Goal: Contribute content: Add original content to the website for others to see

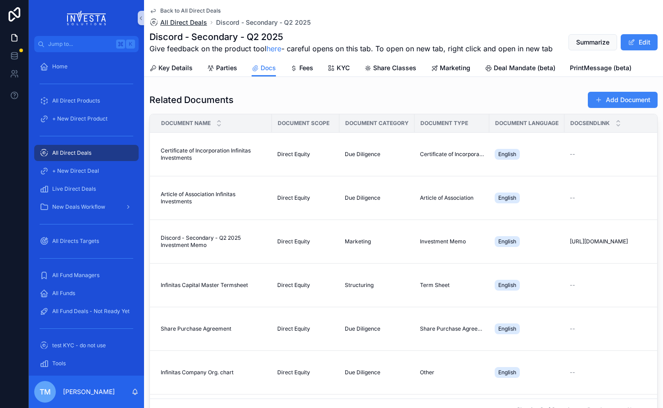
click at [188, 18] on span "All Direct Deals" at bounding box center [183, 22] width 47 height 9
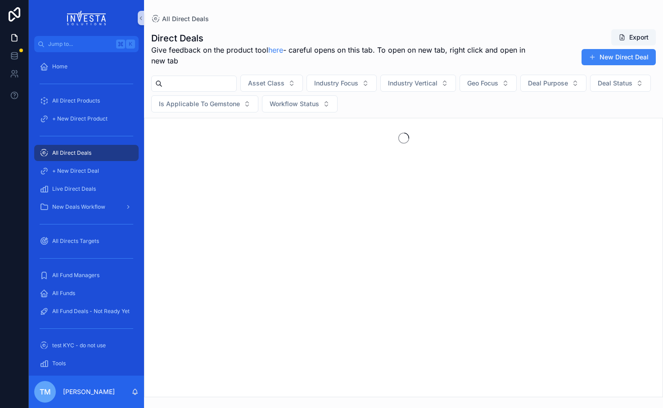
click at [182, 80] on input "scrollable content" at bounding box center [200, 83] width 74 height 13
type input "*****"
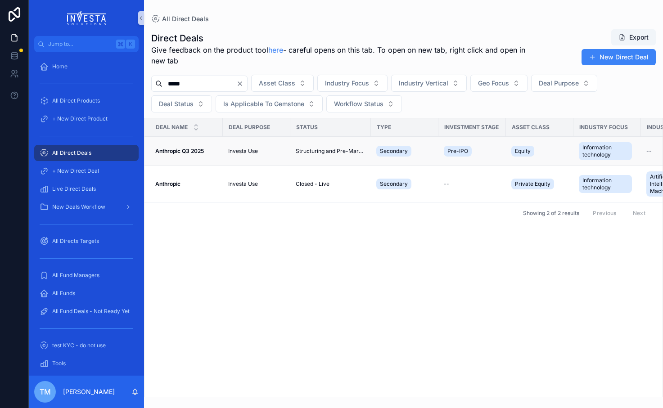
click at [176, 151] on strong "Anthropic Q3 2025" at bounding box center [179, 151] width 49 height 7
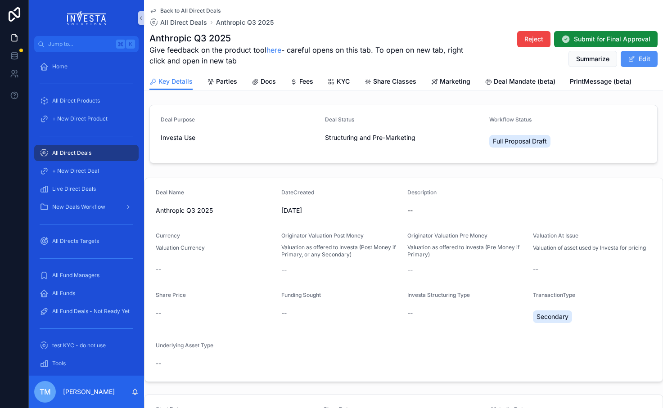
click at [470, 60] on button "Edit" at bounding box center [639, 59] width 37 height 16
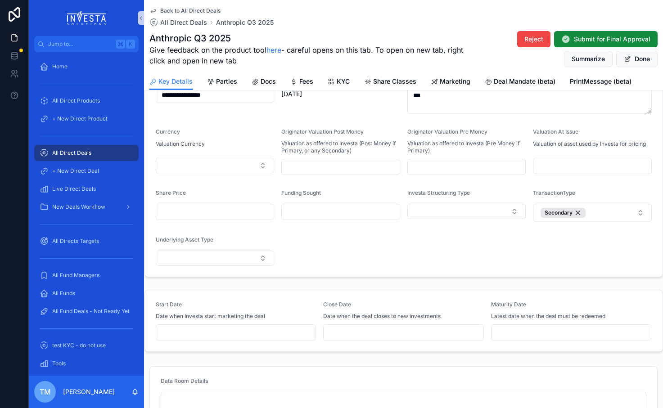
scroll to position [196, 0]
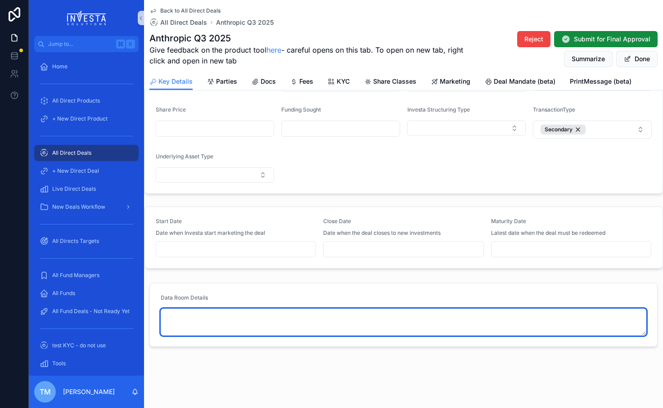
click at [335, 316] on textarea "scrollable content" at bounding box center [404, 322] width 486 height 27
paste textarea "**********"
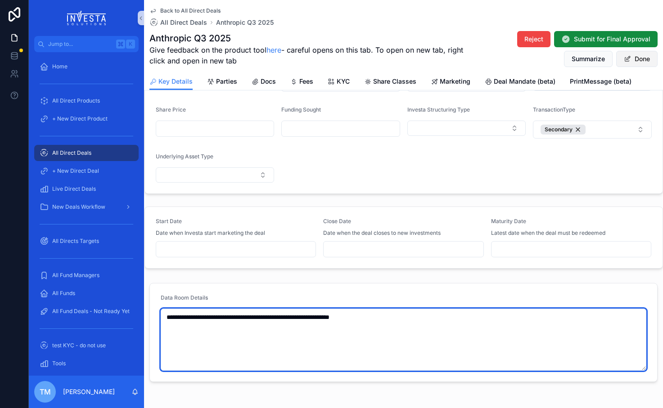
type textarea "**********"
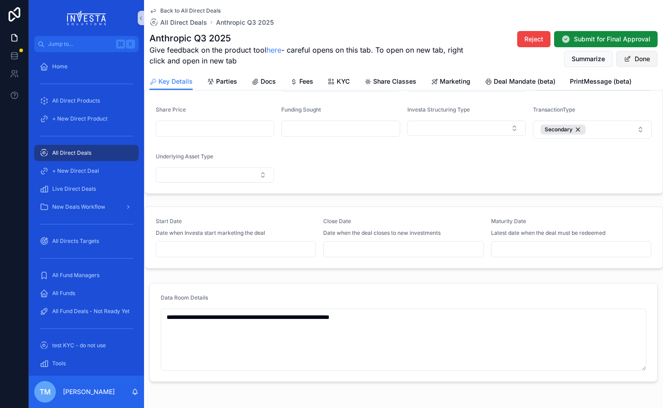
click at [470, 63] on button "Done" at bounding box center [636, 59] width 41 height 16
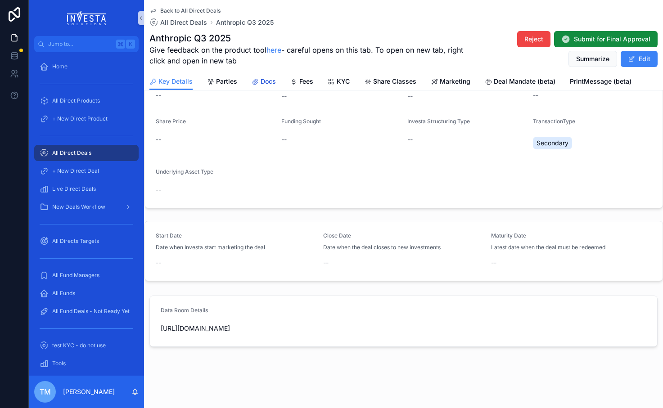
click at [272, 83] on span "Docs" at bounding box center [268, 81] width 15 height 9
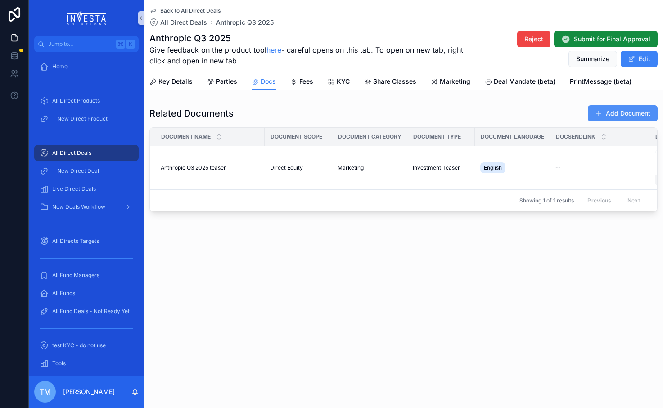
click at [470, 113] on button "Add Document" at bounding box center [623, 113] width 70 height 16
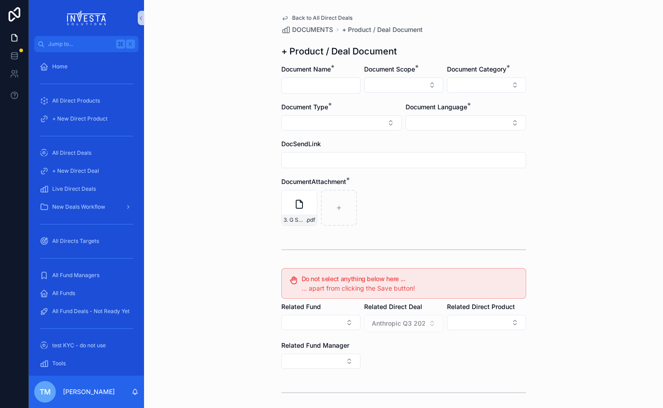
click at [316, 79] on div "scrollable content" at bounding box center [320, 85] width 79 height 16
click at [316, 82] on input "scrollable content" at bounding box center [321, 85] width 78 height 13
type input "*"
type input "***"
click at [393, 83] on button "Select Button" at bounding box center [403, 84] width 79 height 15
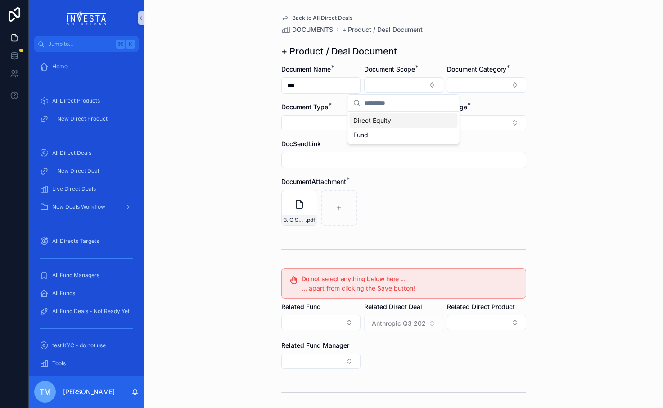
click at [395, 123] on div "Direct Equity" at bounding box center [404, 120] width 108 height 14
click at [470, 83] on button "Select Button" at bounding box center [486, 84] width 79 height 15
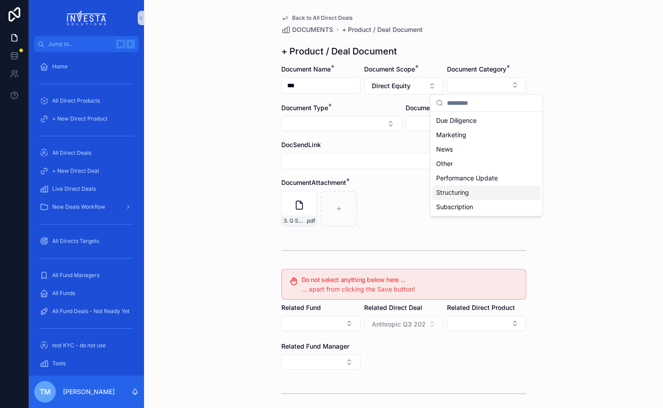
click at [468, 195] on span "Structuring" at bounding box center [452, 192] width 33 height 9
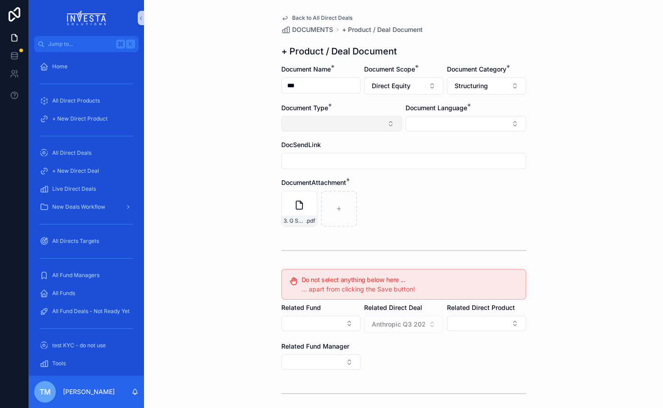
click at [338, 125] on button "Select Button" at bounding box center [341, 123] width 121 height 15
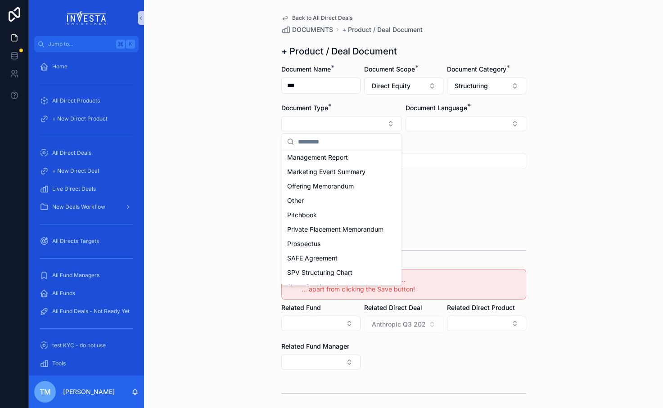
scroll to position [271, 0]
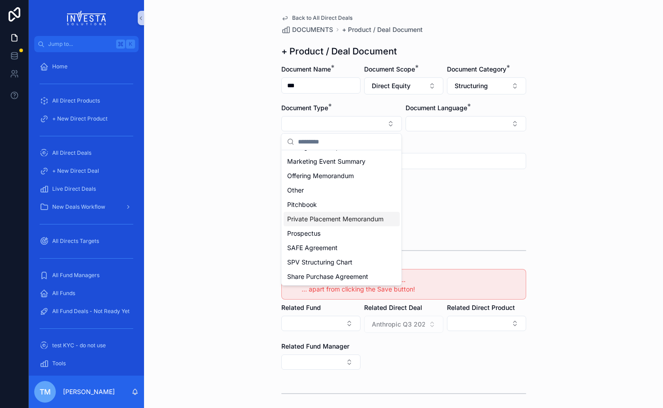
click at [346, 217] on span "Private Placement Memorandum" at bounding box center [335, 219] width 96 height 9
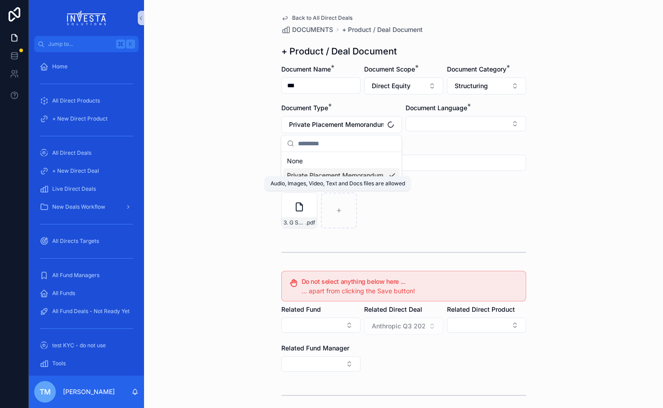
scroll to position [0, 0]
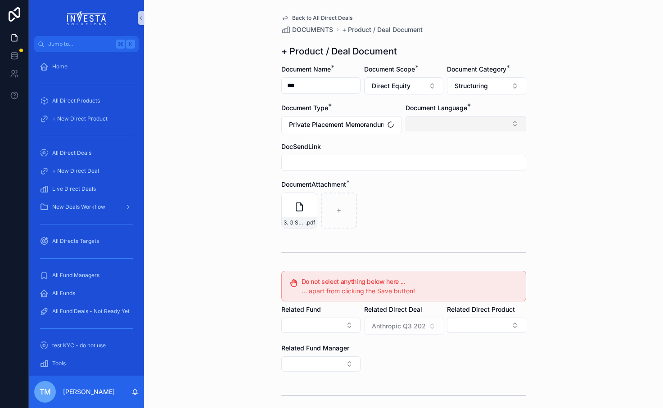
click at [461, 123] on button "Select Button" at bounding box center [466, 123] width 121 height 15
click at [437, 186] on div "English" at bounding box center [466, 188] width 116 height 14
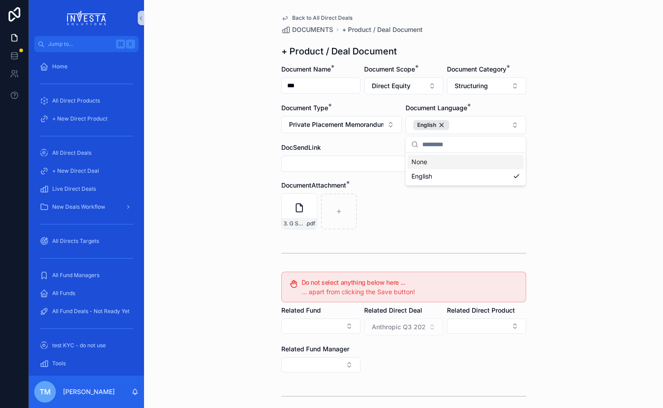
click at [358, 166] on input "scrollable content" at bounding box center [404, 164] width 244 height 13
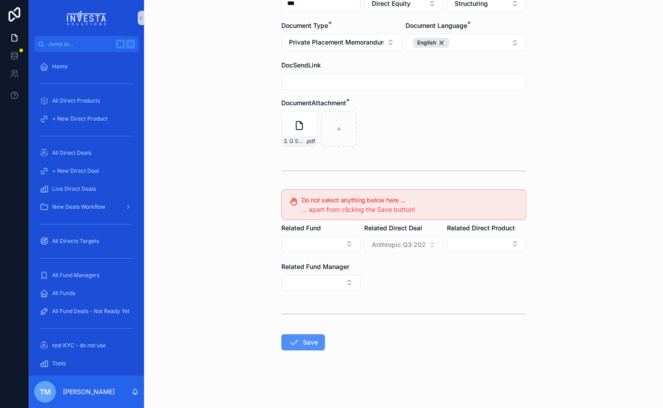
click at [305, 345] on button "Save" at bounding box center [303, 342] width 44 height 16
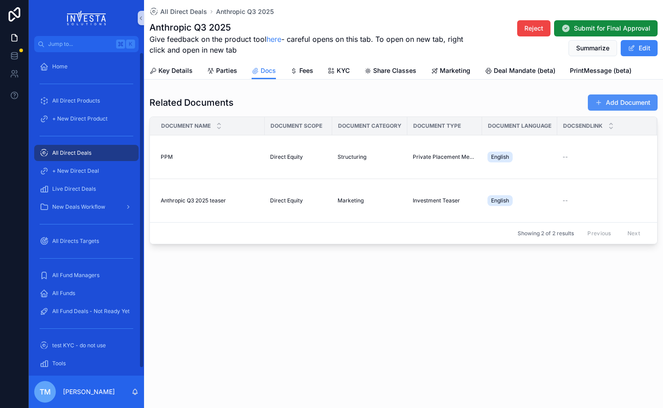
click at [470, 102] on button "Add Document" at bounding box center [623, 103] width 70 height 16
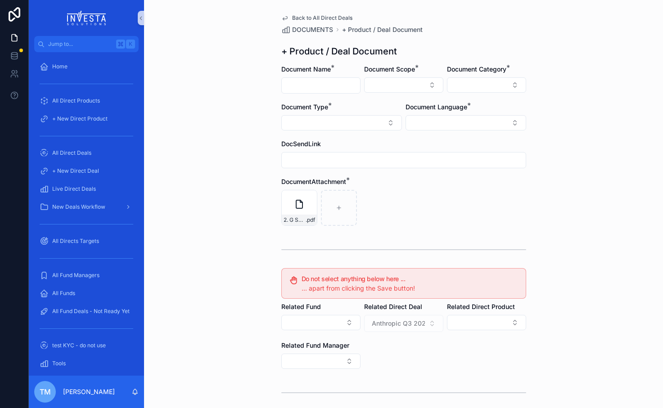
click at [310, 86] on input "scrollable content" at bounding box center [321, 85] width 78 height 13
type input "**********"
click at [403, 86] on button "Select Button" at bounding box center [403, 84] width 79 height 15
click at [387, 122] on span "Direct Equity" at bounding box center [372, 120] width 38 height 9
click at [470, 79] on button "Select Button" at bounding box center [486, 84] width 79 height 15
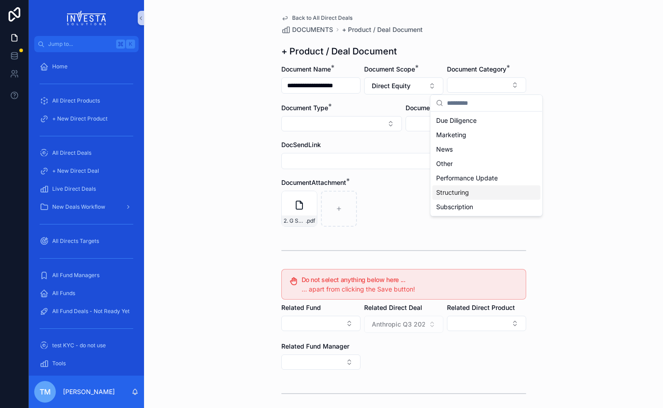
click at [457, 190] on span "Structuring" at bounding box center [452, 192] width 33 height 9
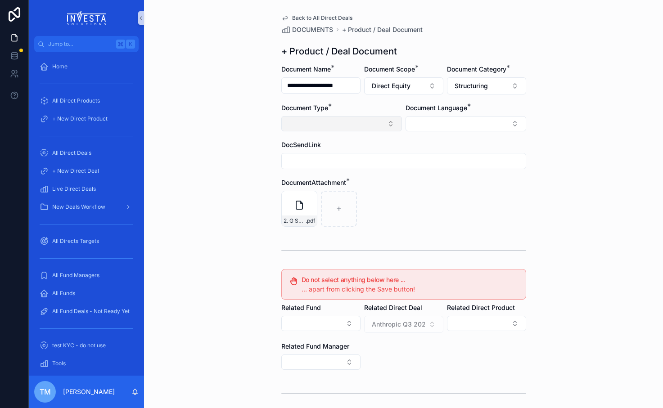
click at [336, 121] on button "Select Button" at bounding box center [341, 123] width 121 height 15
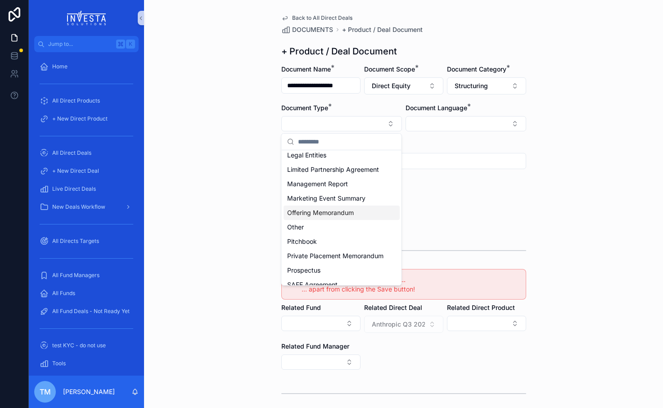
scroll to position [233, 0]
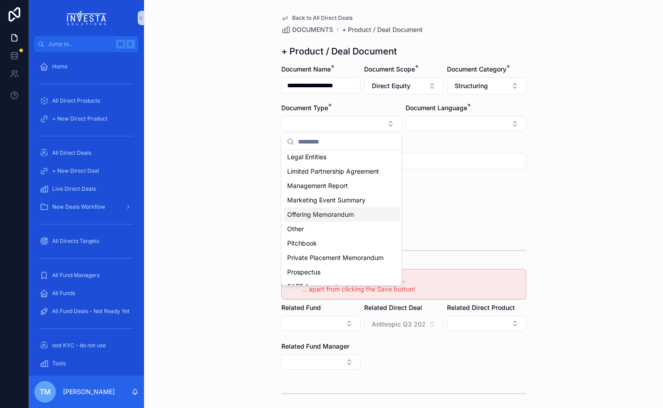
click at [339, 214] on span "Offering Memorandum" at bounding box center [320, 214] width 67 height 9
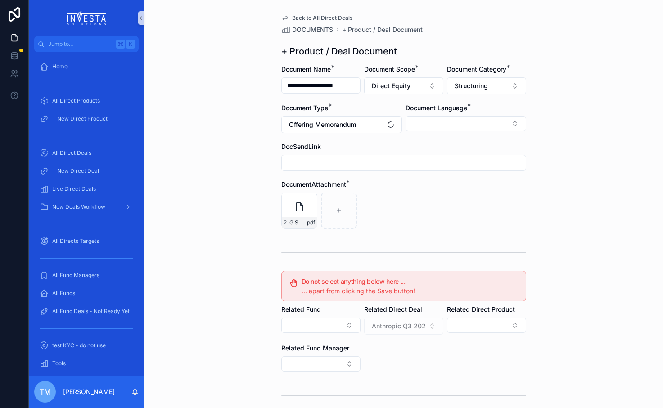
click at [444, 116] on div "Document Language *" at bounding box center [466, 119] width 121 height 30
click at [444, 127] on button "Select Button" at bounding box center [466, 123] width 121 height 15
click at [430, 191] on span "English" at bounding box center [421, 188] width 21 height 9
click at [394, 244] on div "scrollable content" at bounding box center [403, 253] width 245 height 23
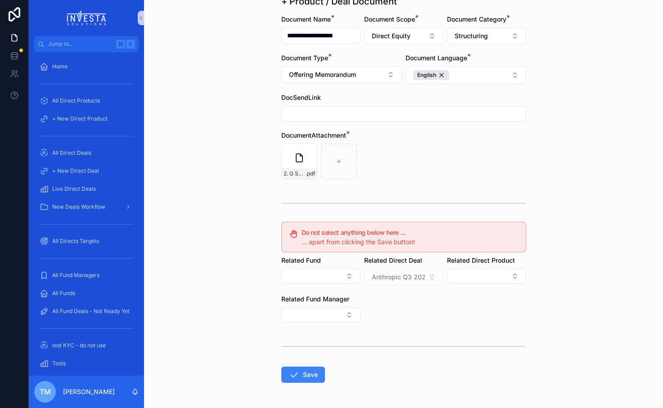
scroll to position [82, 0]
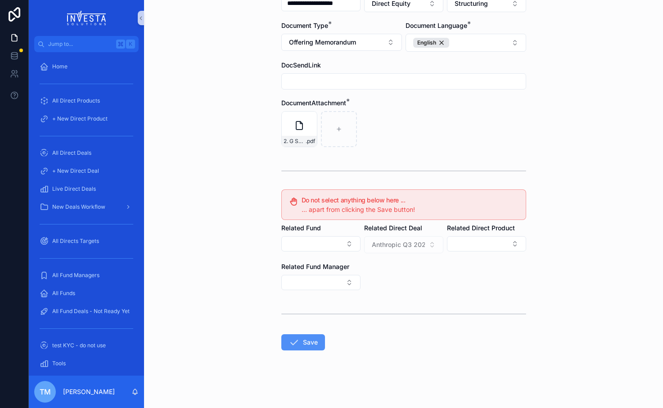
click at [304, 342] on button "Save" at bounding box center [303, 342] width 44 height 16
